Goal: Use online tool/utility

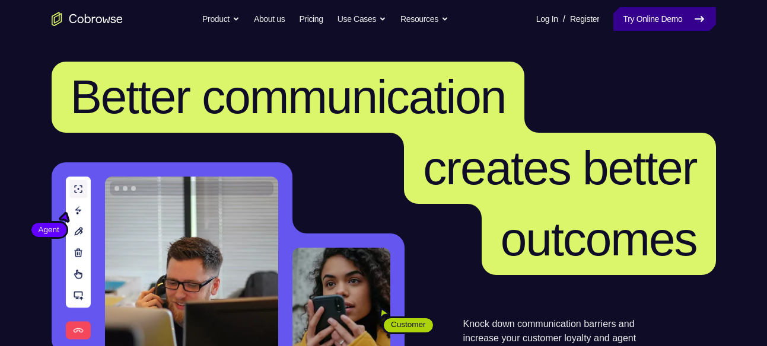
click at [672, 25] on link "Try Online Demo" at bounding box center [664, 19] width 102 height 24
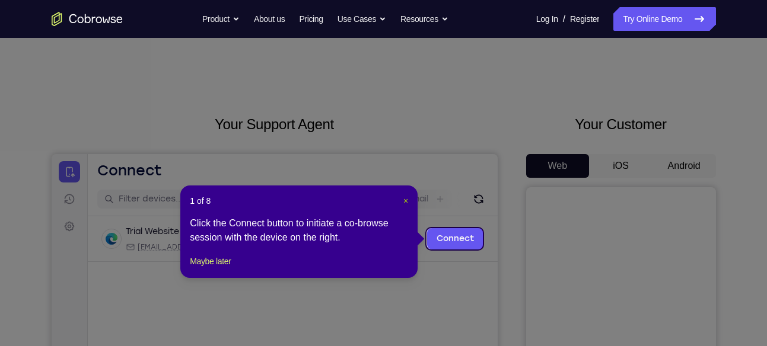
click at [404, 197] on span "×" at bounding box center [405, 200] width 5 height 9
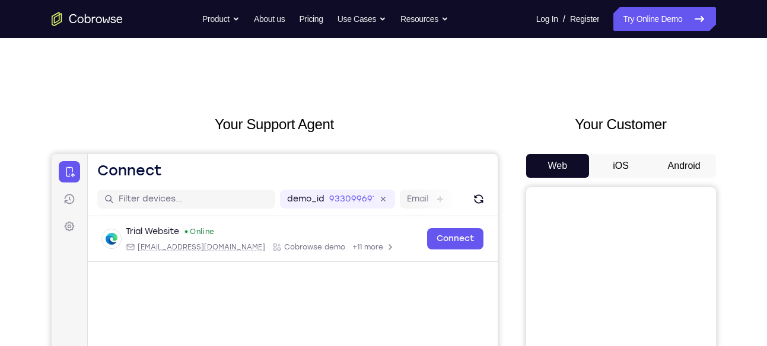
click at [688, 165] on button "Android" at bounding box center [683, 166] width 63 height 24
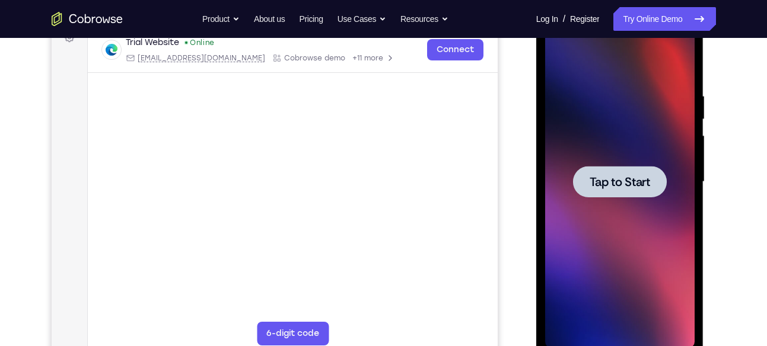
click at [637, 184] on span "Tap to Start" at bounding box center [619, 182] width 60 height 12
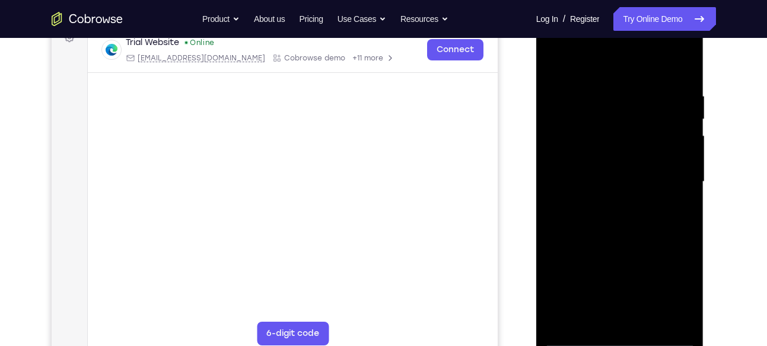
scroll to position [217, 0]
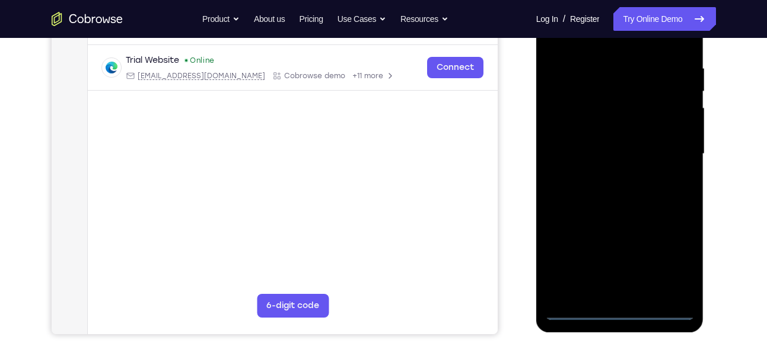
click at [621, 314] on div at bounding box center [619, 154] width 149 height 332
click at [678, 264] on div at bounding box center [619, 154] width 149 height 332
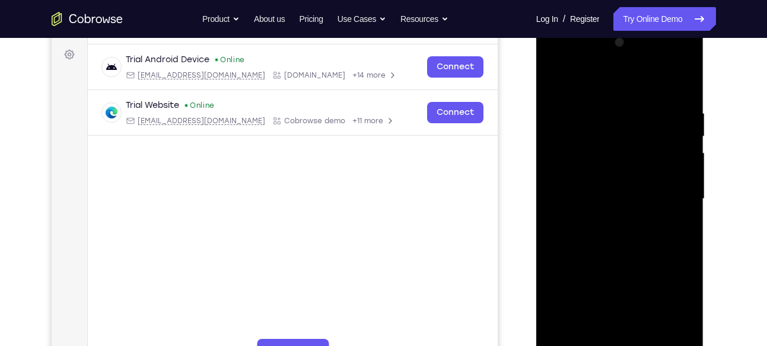
scroll to position [171, 0]
click at [560, 62] on div at bounding box center [619, 200] width 149 height 332
click at [668, 195] on div at bounding box center [619, 200] width 149 height 332
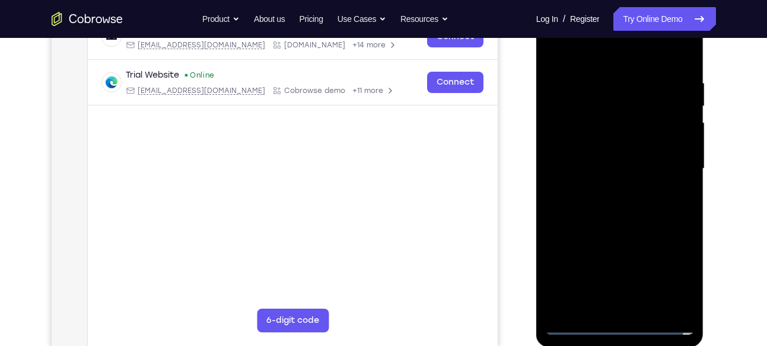
scroll to position [203, 0]
click at [611, 306] on div at bounding box center [619, 168] width 149 height 332
click at [574, 156] on div at bounding box center [619, 168] width 149 height 332
click at [580, 143] on div at bounding box center [619, 168] width 149 height 332
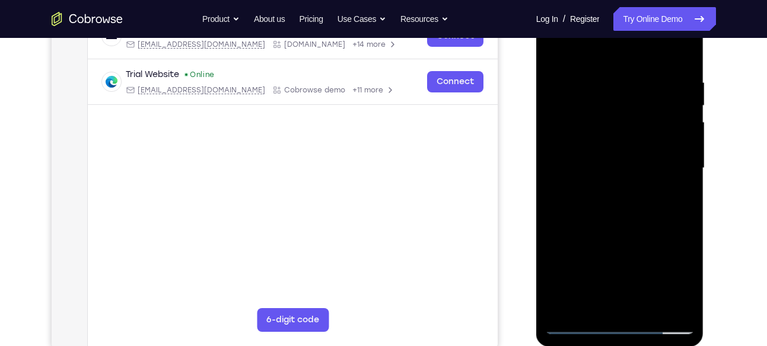
click at [628, 169] on div at bounding box center [619, 168] width 149 height 332
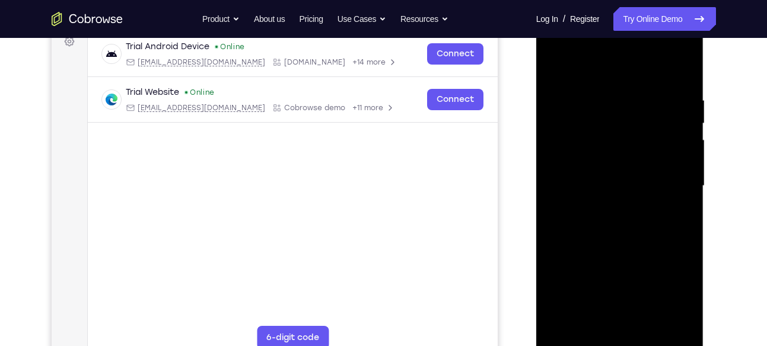
scroll to position [188, 0]
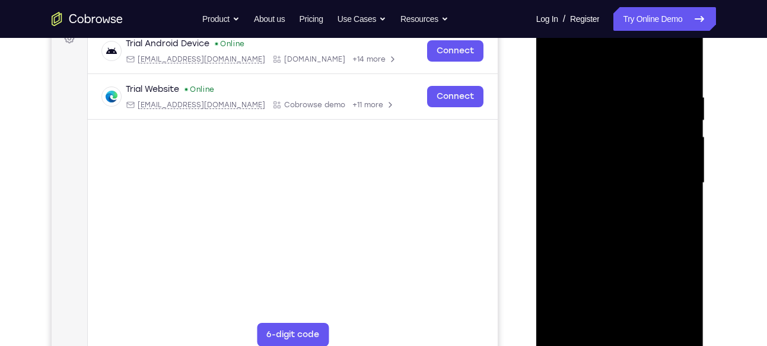
click at [613, 225] on div at bounding box center [619, 183] width 149 height 332
drag, startPoint x: 612, startPoint y: 66, endPoint x: 610, endPoint y: 15, distance: 51.0
click at [610, 15] on div at bounding box center [620, 184] width 168 height 353
click at [650, 325] on div at bounding box center [619, 183] width 149 height 332
click at [624, 245] on div at bounding box center [619, 183] width 149 height 332
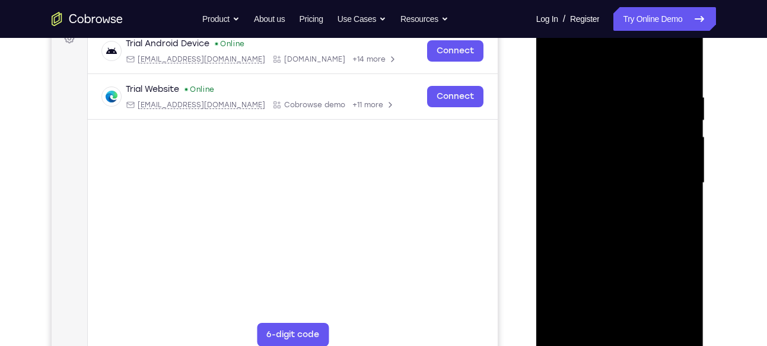
click at [620, 196] on div at bounding box center [619, 183] width 149 height 332
click at [556, 66] on div at bounding box center [619, 183] width 149 height 332
click at [603, 165] on div at bounding box center [619, 183] width 149 height 332
click at [592, 316] on div at bounding box center [619, 183] width 149 height 332
click at [677, 211] on div at bounding box center [619, 183] width 149 height 332
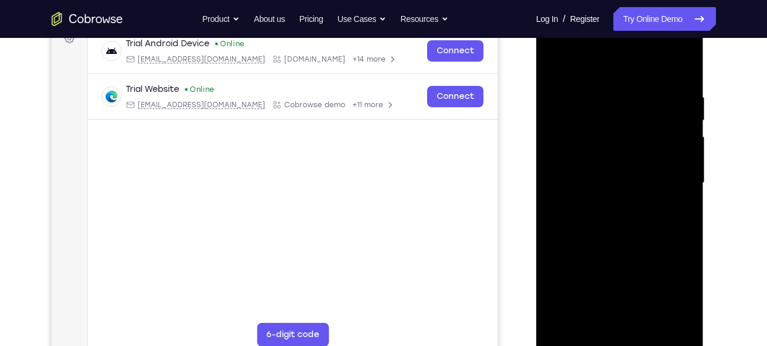
click at [553, 61] on div at bounding box center [619, 183] width 149 height 332
click at [577, 340] on div at bounding box center [619, 183] width 149 height 332
click at [553, 65] on div at bounding box center [619, 183] width 149 height 332
click at [682, 65] on div at bounding box center [619, 183] width 149 height 332
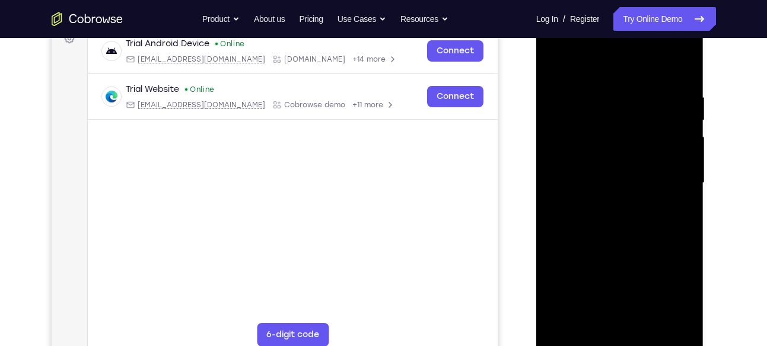
click at [674, 325] on div at bounding box center [619, 183] width 149 height 332
drag, startPoint x: 647, startPoint y: 187, endPoint x: 665, endPoint y: 87, distance: 101.2
click at [665, 87] on div at bounding box center [619, 183] width 149 height 332
click at [591, 320] on div at bounding box center [619, 183] width 149 height 332
click at [620, 61] on div at bounding box center [619, 183] width 149 height 332
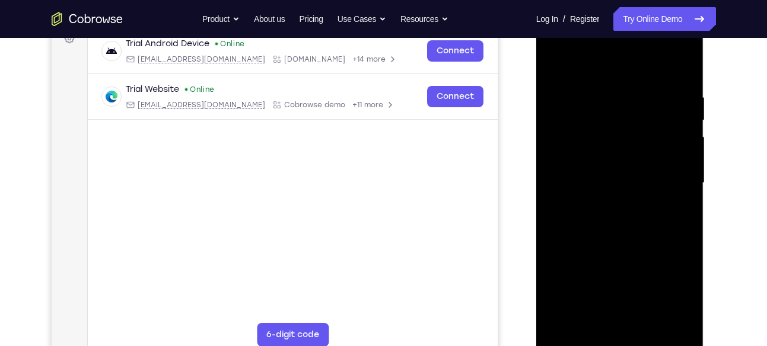
click at [597, 82] on div at bounding box center [619, 183] width 149 height 332
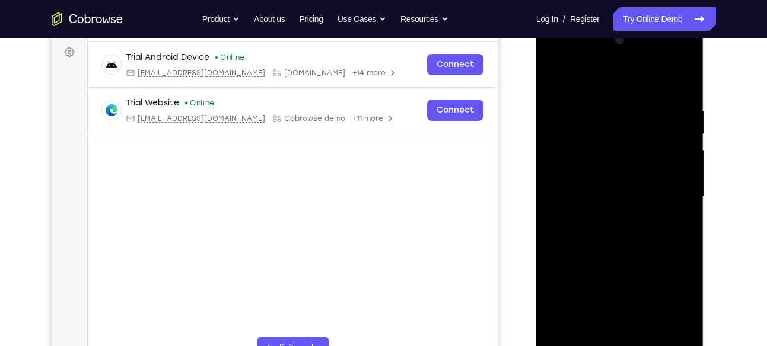
scroll to position [173, 0]
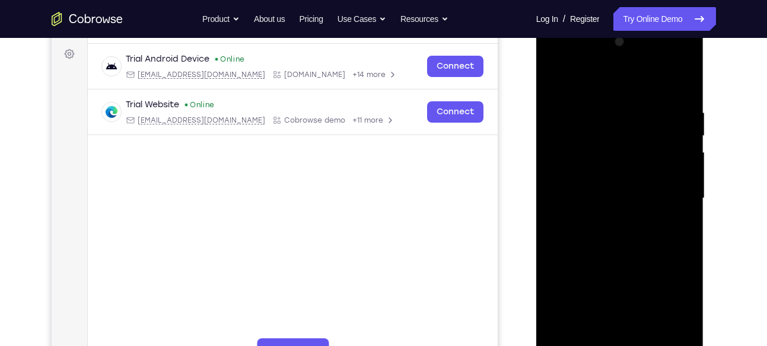
click at [569, 91] on div at bounding box center [619, 199] width 149 height 332
click at [567, 90] on div at bounding box center [619, 199] width 149 height 332
drag, startPoint x: 579, startPoint y: 114, endPoint x: 602, endPoint y: 239, distance: 127.3
click at [602, 239] on div at bounding box center [619, 199] width 149 height 332
click at [572, 107] on div at bounding box center [619, 199] width 149 height 332
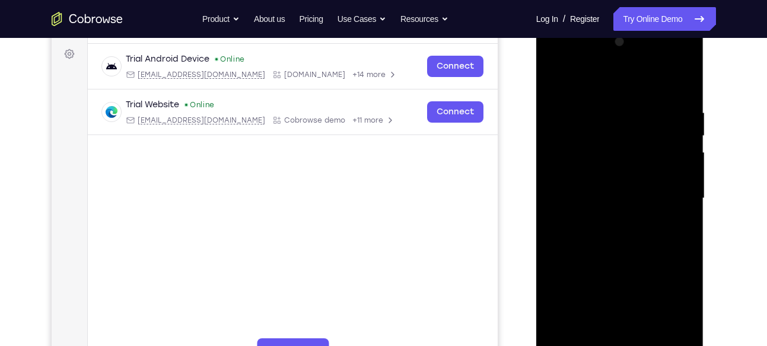
click at [564, 336] on div at bounding box center [619, 199] width 149 height 332
click at [591, 335] on div at bounding box center [619, 199] width 149 height 332
click at [626, 75] on div at bounding box center [619, 199] width 149 height 332
click at [607, 98] on div at bounding box center [619, 199] width 149 height 332
click at [666, 229] on div at bounding box center [619, 199] width 149 height 332
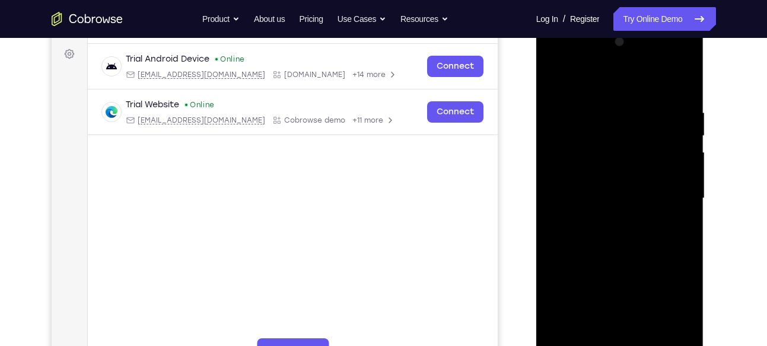
click at [601, 96] on div at bounding box center [619, 199] width 149 height 332
click at [586, 155] on div at bounding box center [619, 199] width 149 height 332
click at [568, 100] on div at bounding box center [619, 199] width 149 height 332
click at [681, 82] on div at bounding box center [619, 199] width 149 height 332
click at [567, 337] on div at bounding box center [619, 199] width 149 height 332
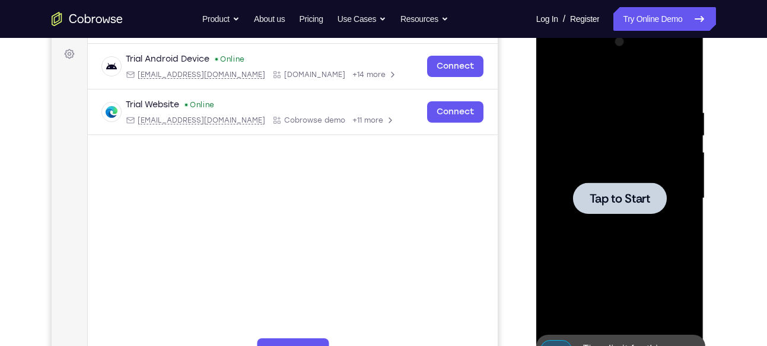
click at [625, 156] on div at bounding box center [619, 199] width 149 height 332
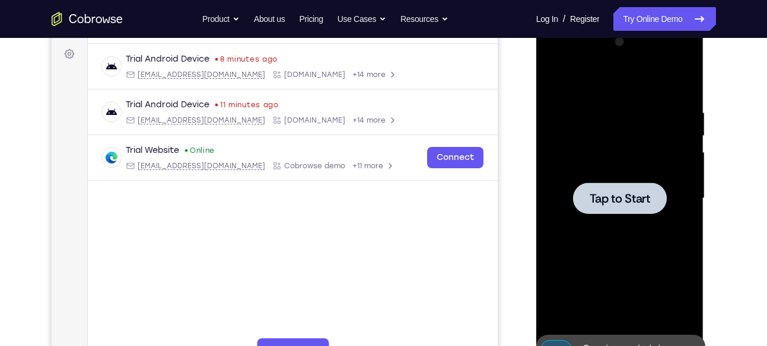
click at [569, 229] on div at bounding box center [619, 199] width 149 height 332
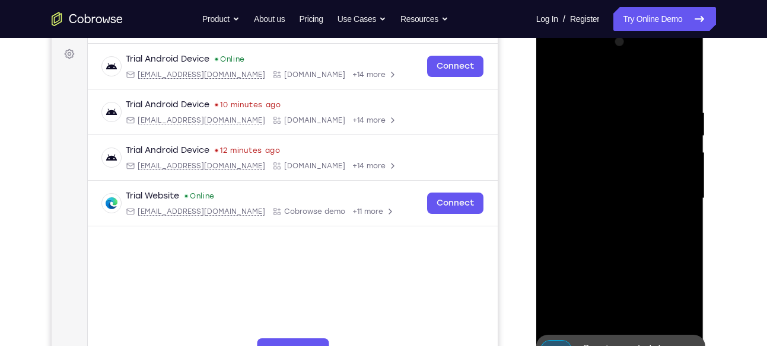
scroll to position [215, 0]
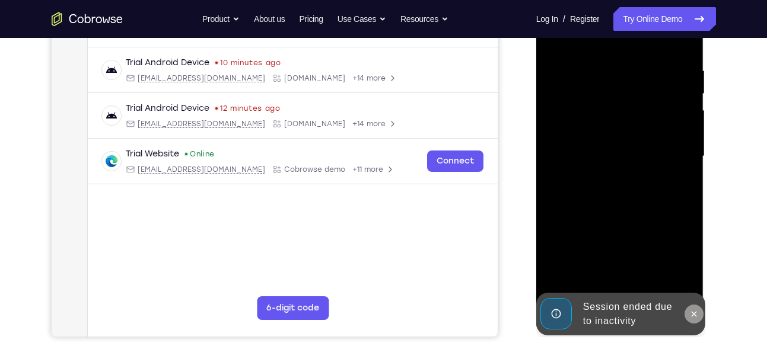
click at [691, 318] on icon at bounding box center [693, 313] width 9 height 9
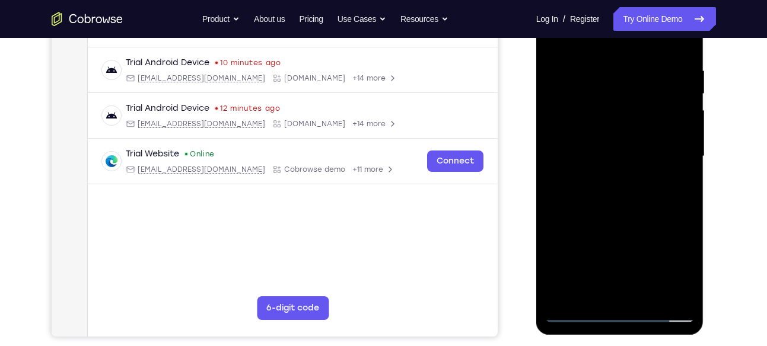
click at [621, 311] on div at bounding box center [619, 157] width 149 height 332
click at [674, 253] on div at bounding box center [619, 157] width 149 height 332
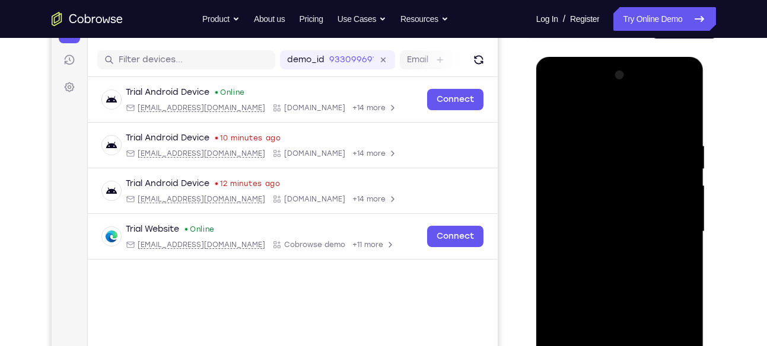
scroll to position [139, 0]
click at [556, 94] on div at bounding box center [619, 232] width 149 height 332
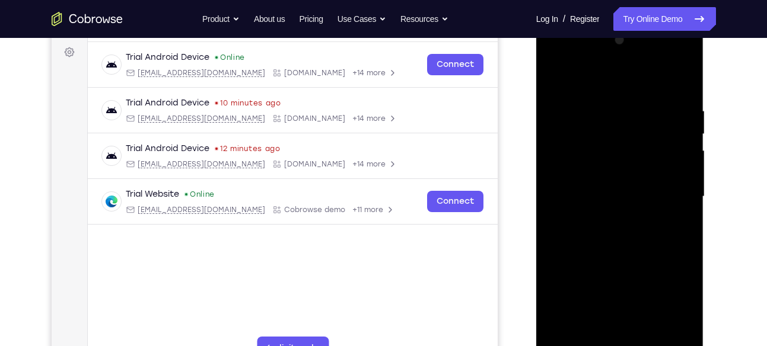
scroll to position [180, 0]
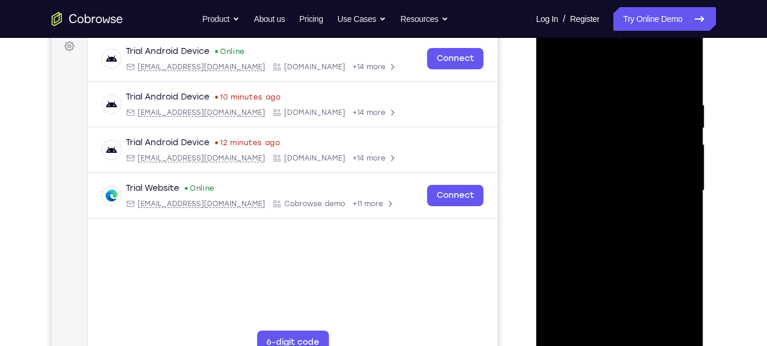
click at [673, 192] on div at bounding box center [619, 191] width 149 height 332
click at [606, 212] on div at bounding box center [619, 191] width 149 height 332
click at [601, 172] on div at bounding box center [619, 191] width 149 height 332
click at [600, 164] on div at bounding box center [619, 191] width 149 height 332
click at [591, 191] on div at bounding box center [619, 191] width 149 height 332
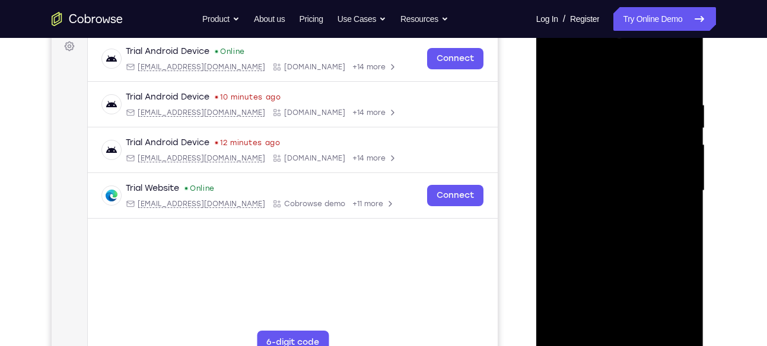
click at [620, 228] on div at bounding box center [619, 191] width 149 height 332
click at [619, 224] on div at bounding box center [619, 191] width 149 height 332
drag, startPoint x: 632, startPoint y: 75, endPoint x: 642, endPoint y: 11, distance: 64.8
click at [642, 16] on html "Online web based iOS Simulators and Android Emulators. Run iPhone, iPad, Mobile…" at bounding box center [620, 194] width 169 height 356
click at [638, 229] on div at bounding box center [619, 191] width 149 height 332
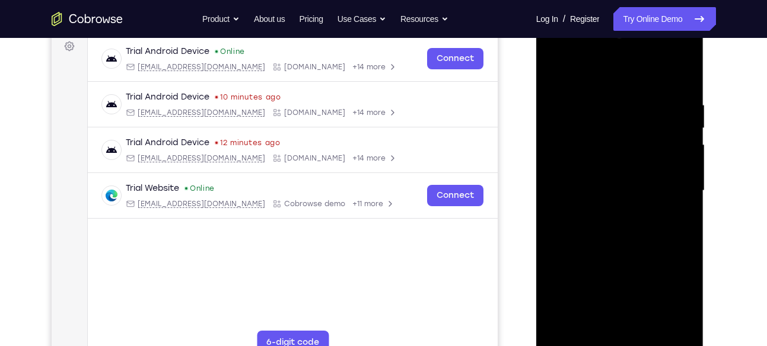
click at [630, 237] on div at bounding box center [619, 191] width 149 height 332
click at [609, 92] on div at bounding box center [619, 191] width 149 height 332
click at [679, 157] on div at bounding box center [619, 191] width 149 height 332
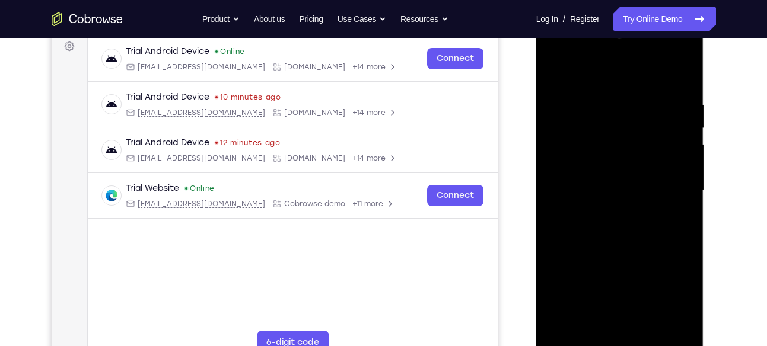
click at [679, 157] on div at bounding box center [619, 191] width 149 height 332
click at [679, 149] on div at bounding box center [619, 191] width 149 height 332
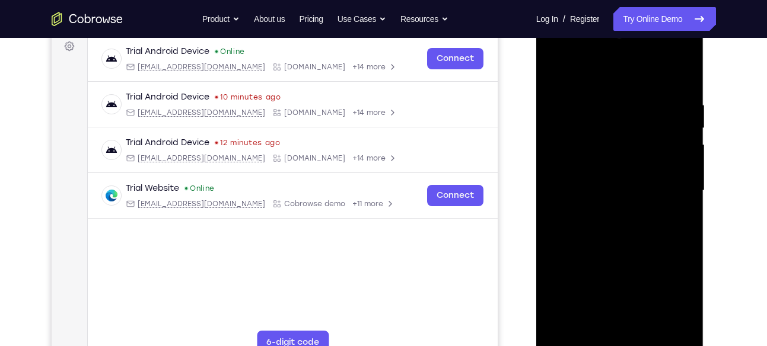
click at [679, 149] on div at bounding box center [619, 191] width 149 height 332
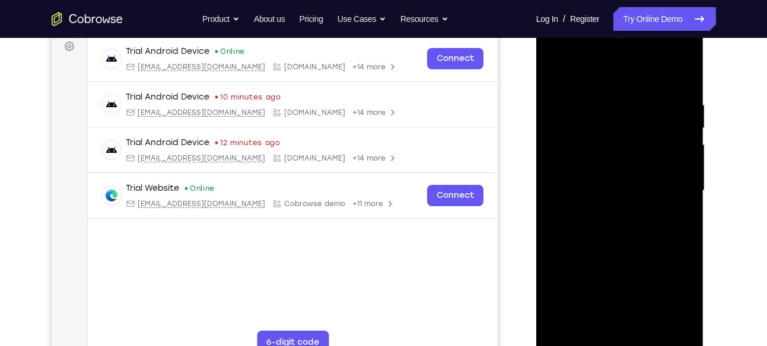
drag, startPoint x: 679, startPoint y: 149, endPoint x: 610, endPoint y: 165, distance: 71.2
click at [610, 165] on div at bounding box center [619, 191] width 149 height 332
click at [673, 161] on div at bounding box center [619, 191] width 149 height 332
drag, startPoint x: 673, startPoint y: 161, endPoint x: 582, endPoint y: 175, distance: 92.4
click at [582, 175] on div at bounding box center [619, 191] width 149 height 332
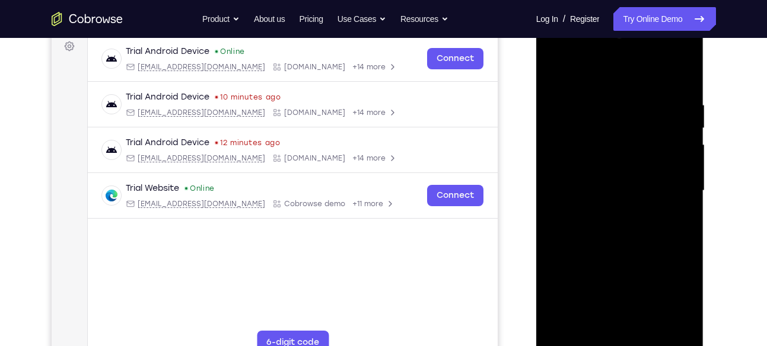
click at [682, 157] on div at bounding box center [619, 191] width 149 height 332
click at [678, 78] on div at bounding box center [619, 191] width 149 height 332
drag, startPoint x: 624, startPoint y: 101, endPoint x: 640, endPoint y: 338, distance: 237.7
click at [640, 338] on div at bounding box center [619, 191] width 149 height 332
click at [608, 100] on div at bounding box center [619, 191] width 149 height 332
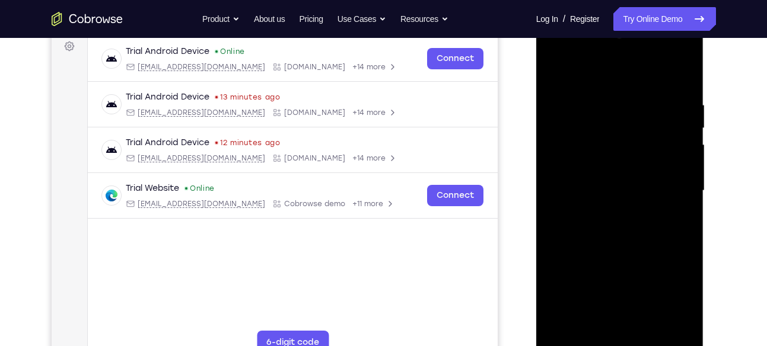
click at [679, 168] on div at bounding box center [619, 191] width 149 height 332
drag, startPoint x: 663, startPoint y: 162, endPoint x: 566, endPoint y: 162, distance: 97.2
click at [566, 162] on div at bounding box center [619, 191] width 149 height 332
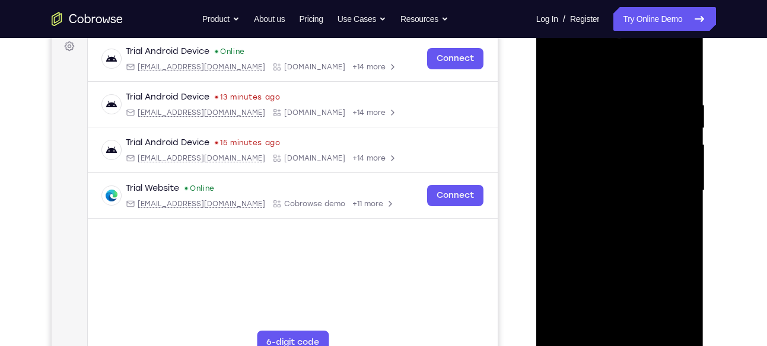
click at [676, 76] on div at bounding box center [619, 191] width 149 height 332
click at [674, 333] on div at bounding box center [619, 191] width 149 height 332
drag, startPoint x: 617, startPoint y: 153, endPoint x: 646, endPoint y: 56, distance: 101.1
click at [646, 56] on div at bounding box center [619, 191] width 149 height 332
click at [643, 336] on div at bounding box center [619, 191] width 149 height 332
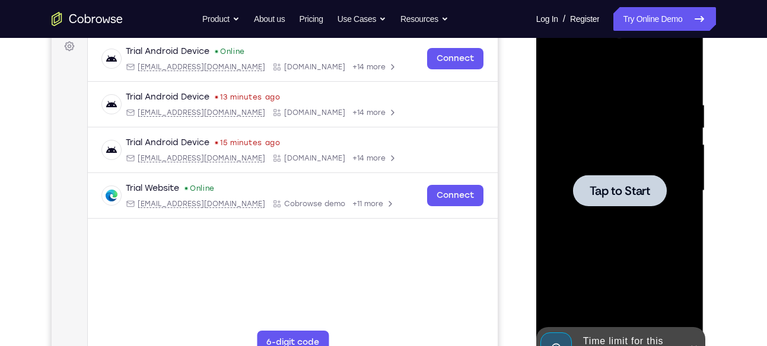
click at [632, 178] on div at bounding box center [620, 190] width 94 height 31
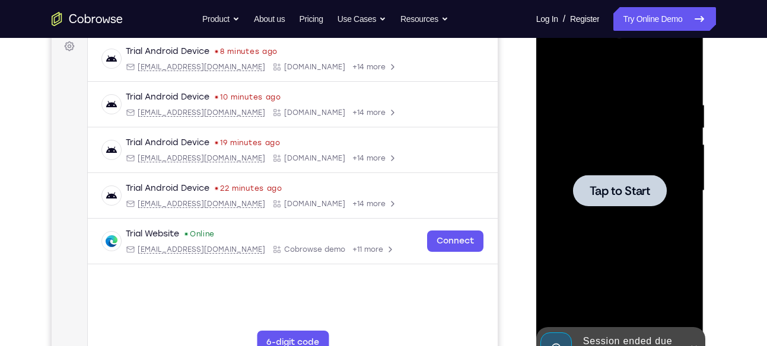
click at [614, 168] on div at bounding box center [619, 191] width 149 height 332
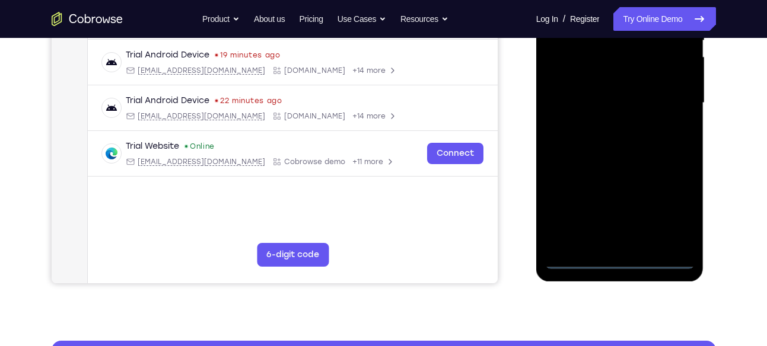
scroll to position [269, 0]
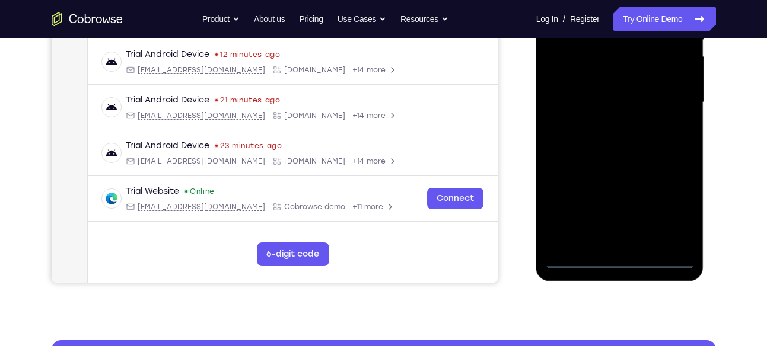
click at [616, 257] on div at bounding box center [619, 103] width 149 height 332
click at [678, 210] on div at bounding box center [619, 103] width 149 height 332
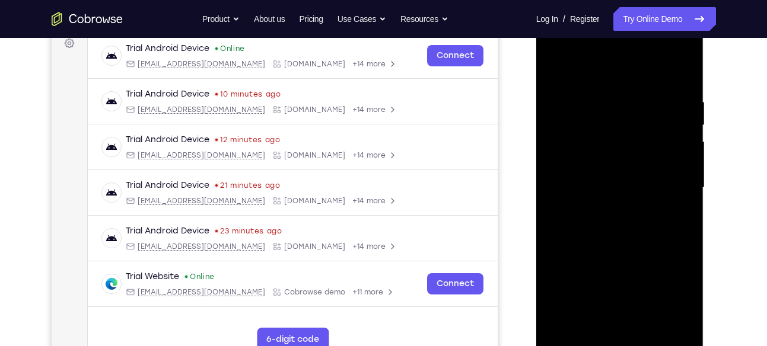
scroll to position [183, 0]
click at [551, 47] on div at bounding box center [619, 189] width 149 height 332
click at [675, 183] on div at bounding box center [619, 189] width 149 height 332
click at [608, 209] on div at bounding box center [619, 189] width 149 height 332
